Goal: Check status: Check status

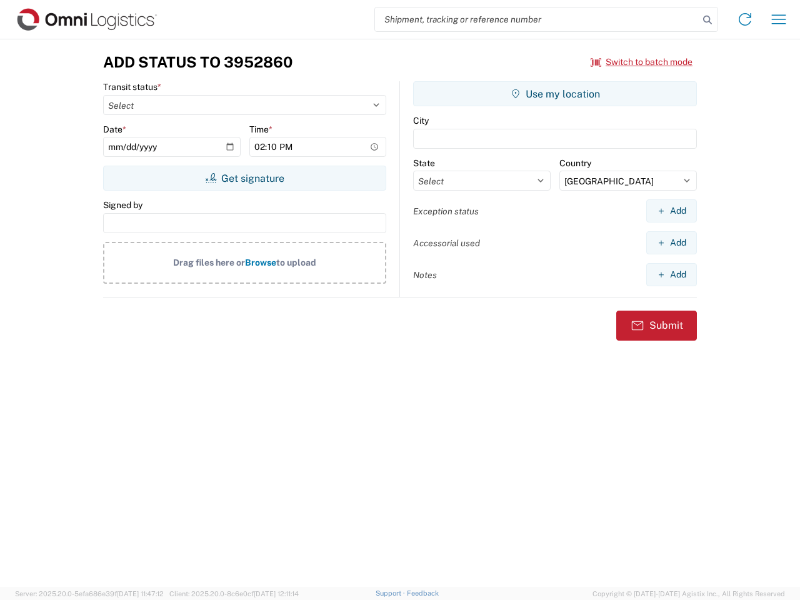
select select "US"
click at [537, 19] on input "search" at bounding box center [537, 20] width 324 height 24
click at [708, 20] on icon at bounding box center [708, 20] width 18 height 18
click at [745, 19] on icon at bounding box center [745, 19] width 20 height 20
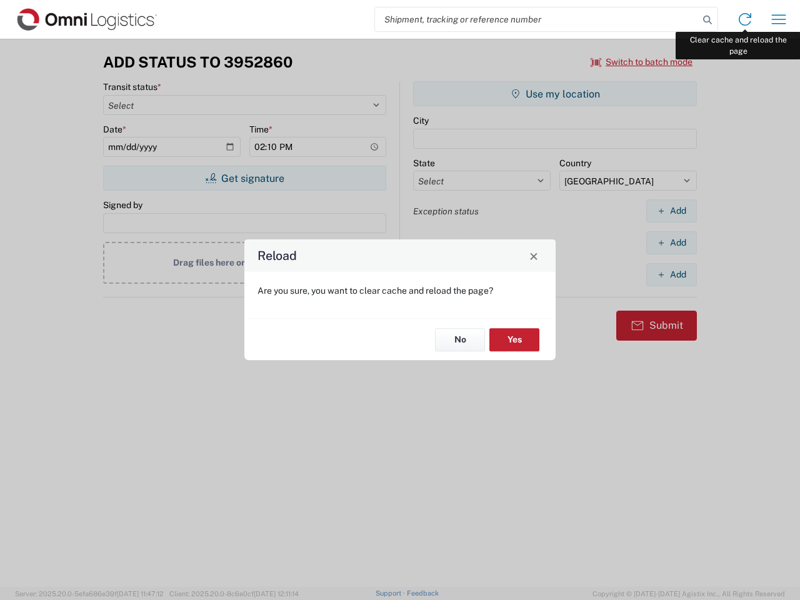
click at [779, 19] on div "Reload Are you sure, you want to clear cache and reload the page? No Yes" at bounding box center [400, 300] width 800 height 600
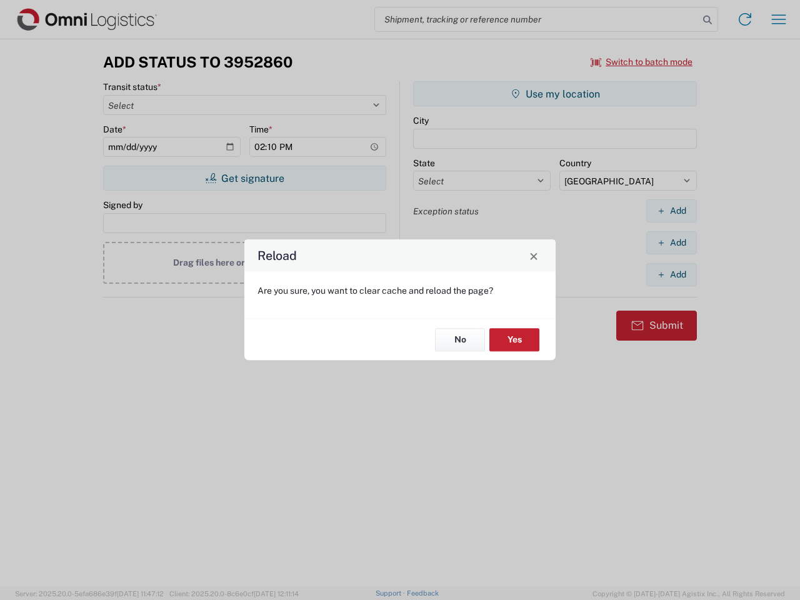
click at [642, 62] on div "Reload Are you sure, you want to clear cache and reload the page? No Yes" at bounding box center [400, 300] width 800 height 600
click at [245, 178] on div "Reload Are you sure, you want to clear cache and reload the page? No Yes" at bounding box center [400, 300] width 800 height 600
click at [555, 94] on div "Reload Are you sure, you want to clear cache and reload the page? No Yes" at bounding box center [400, 300] width 800 height 600
click at [672, 211] on div "Reload Are you sure, you want to clear cache and reload the page? No Yes" at bounding box center [400, 300] width 800 height 600
click at [672, 243] on div "Reload Are you sure, you want to clear cache and reload the page? No Yes" at bounding box center [400, 300] width 800 height 600
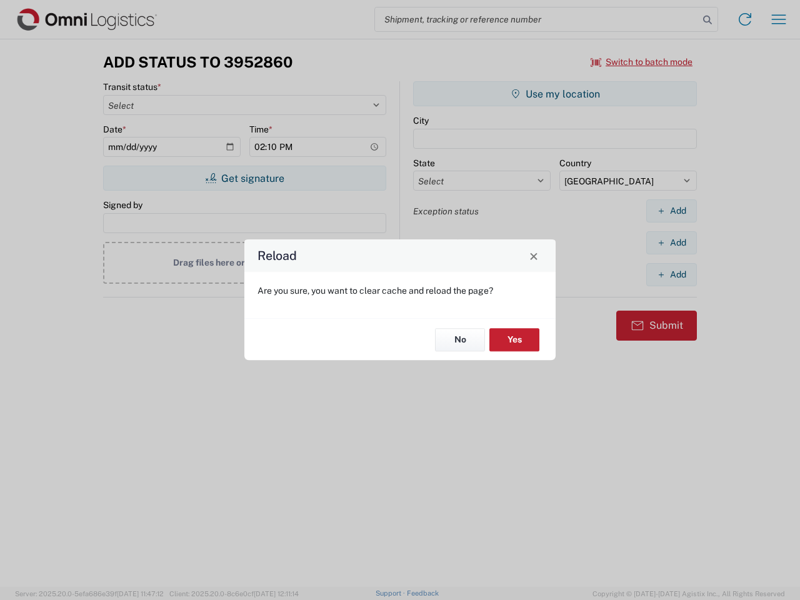
click at [672, 275] on div "Reload Are you sure, you want to clear cache and reload the page? No Yes" at bounding box center [400, 300] width 800 height 600
